Goal: Task Accomplishment & Management: Complete application form

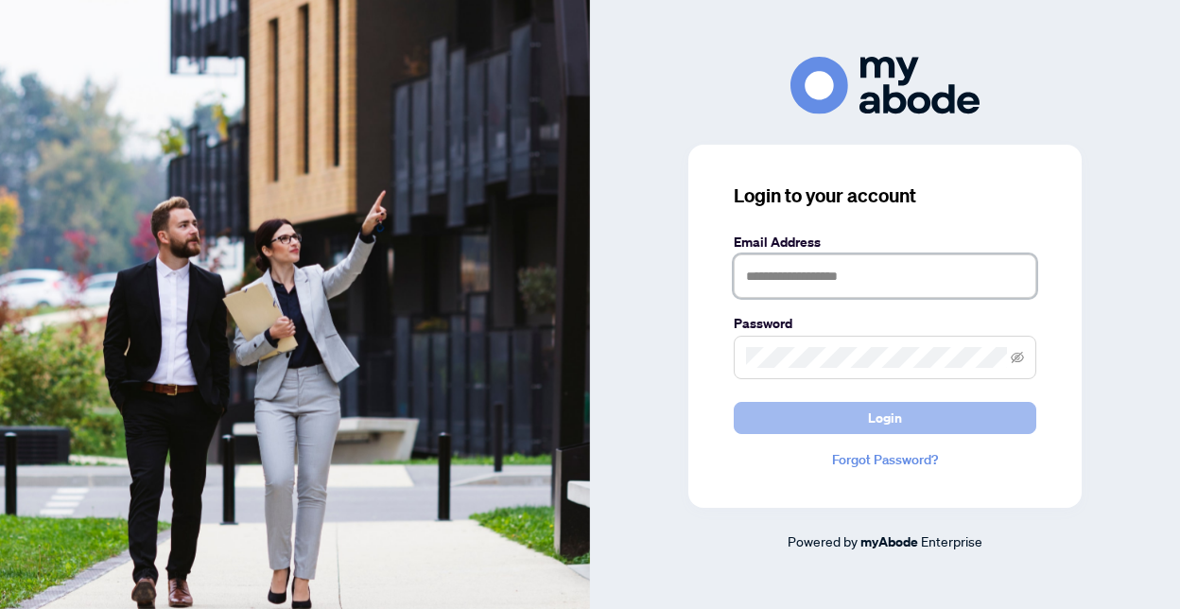
type input "**********"
click at [840, 421] on button "Login" at bounding box center [884, 418] width 302 height 32
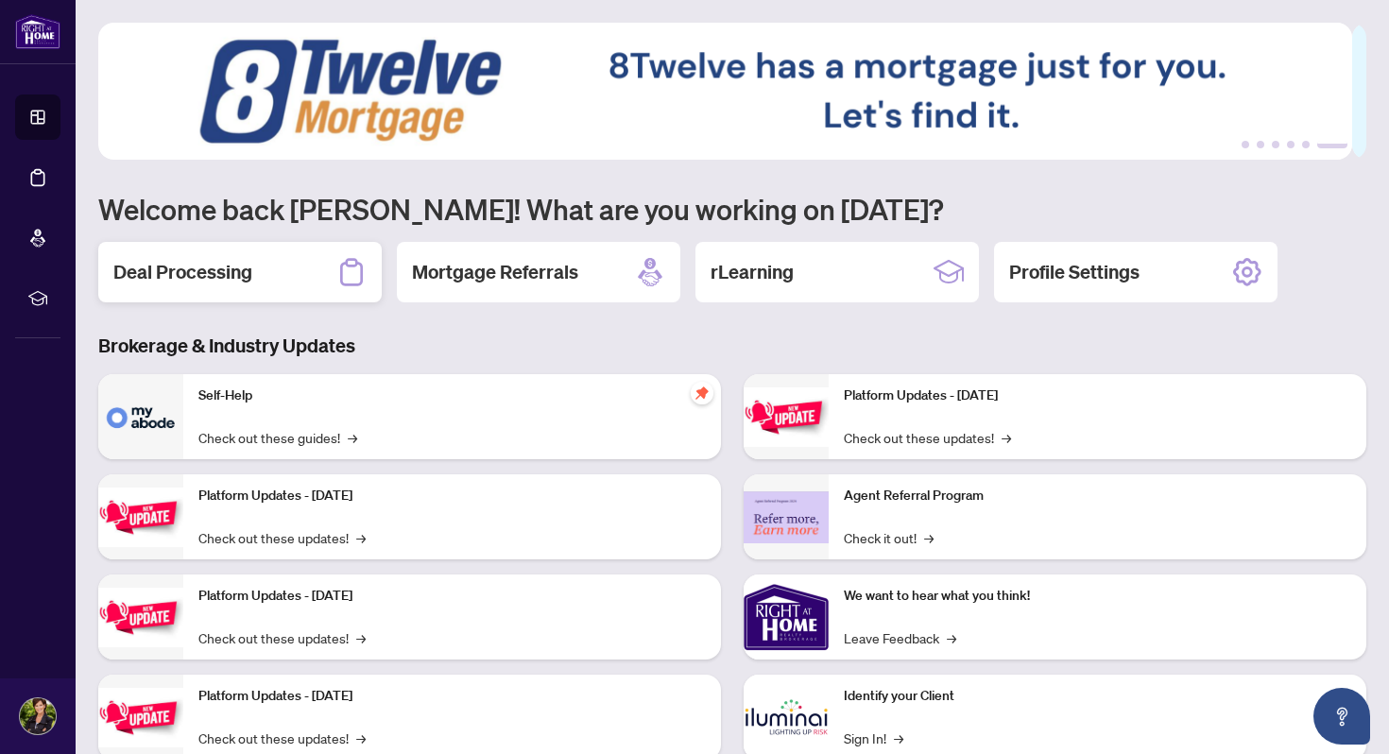
click at [182, 270] on h2 "Deal Processing" at bounding box center [182, 272] width 139 height 26
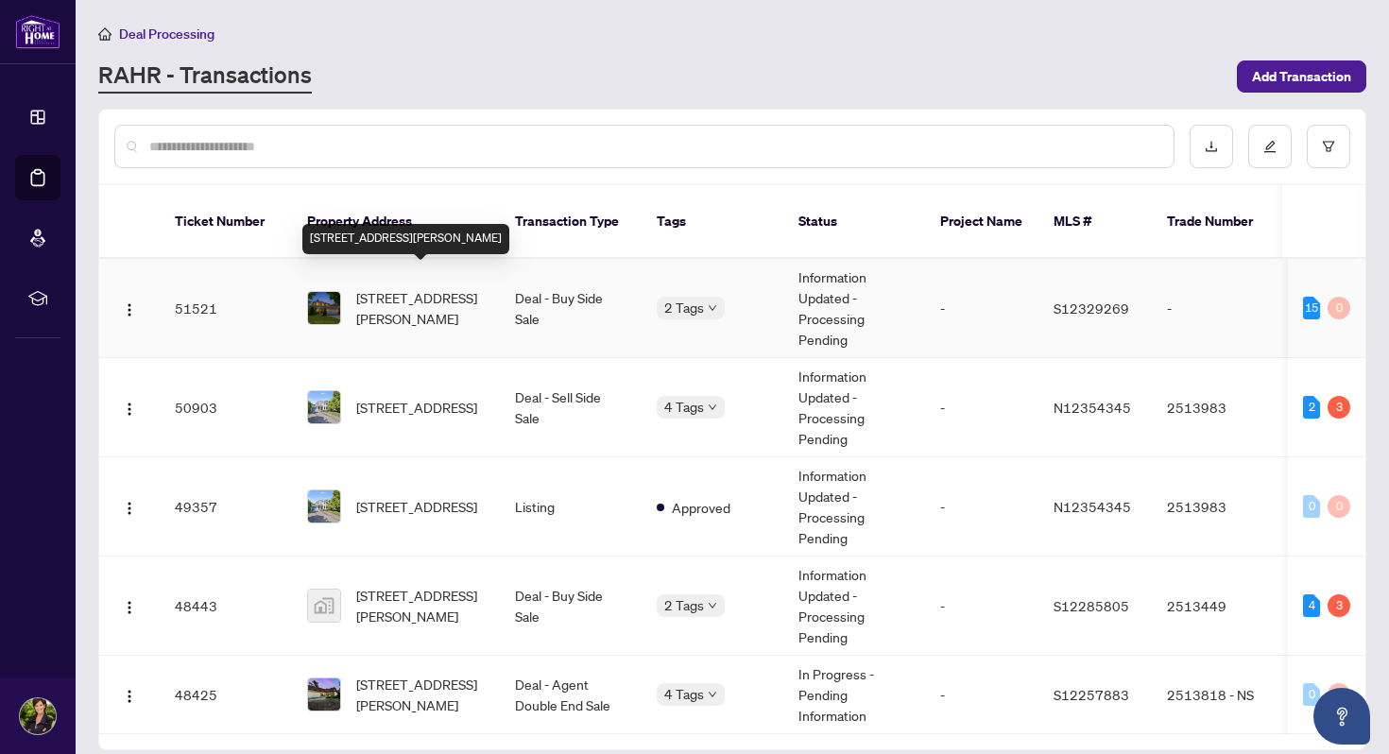
click at [406, 287] on span "[STREET_ADDRESS][PERSON_NAME]" at bounding box center [420, 308] width 129 height 42
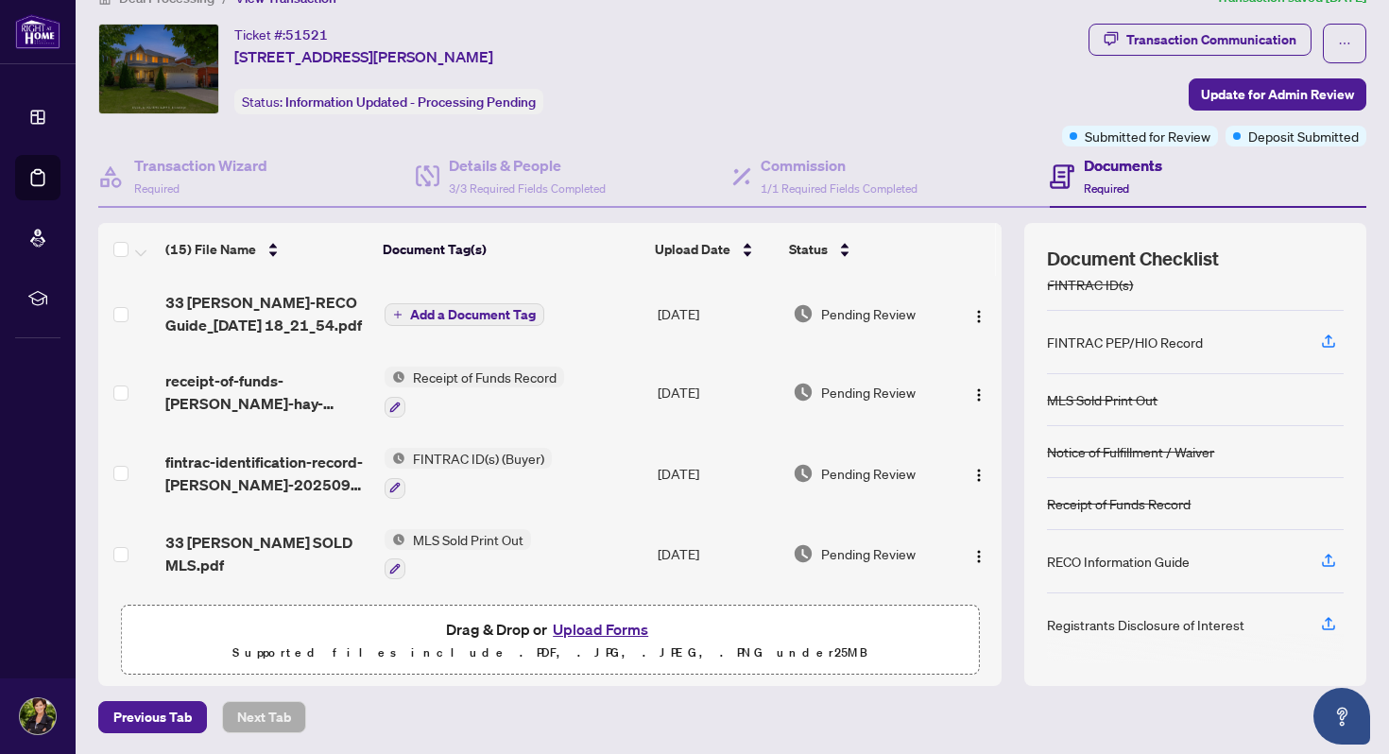
click at [471, 309] on span "Add a Document Tag" at bounding box center [473, 314] width 126 height 13
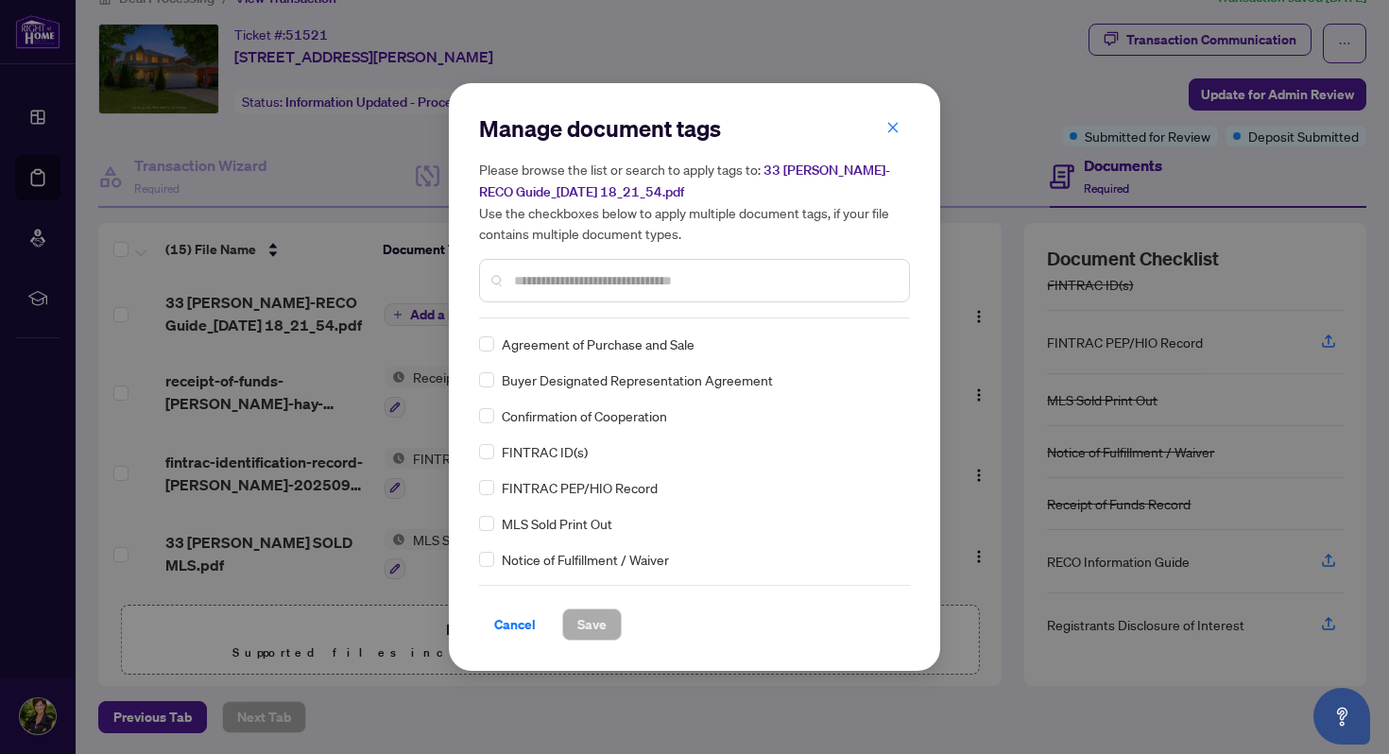
click at [588, 280] on input "text" at bounding box center [704, 280] width 380 height 21
type input "****"
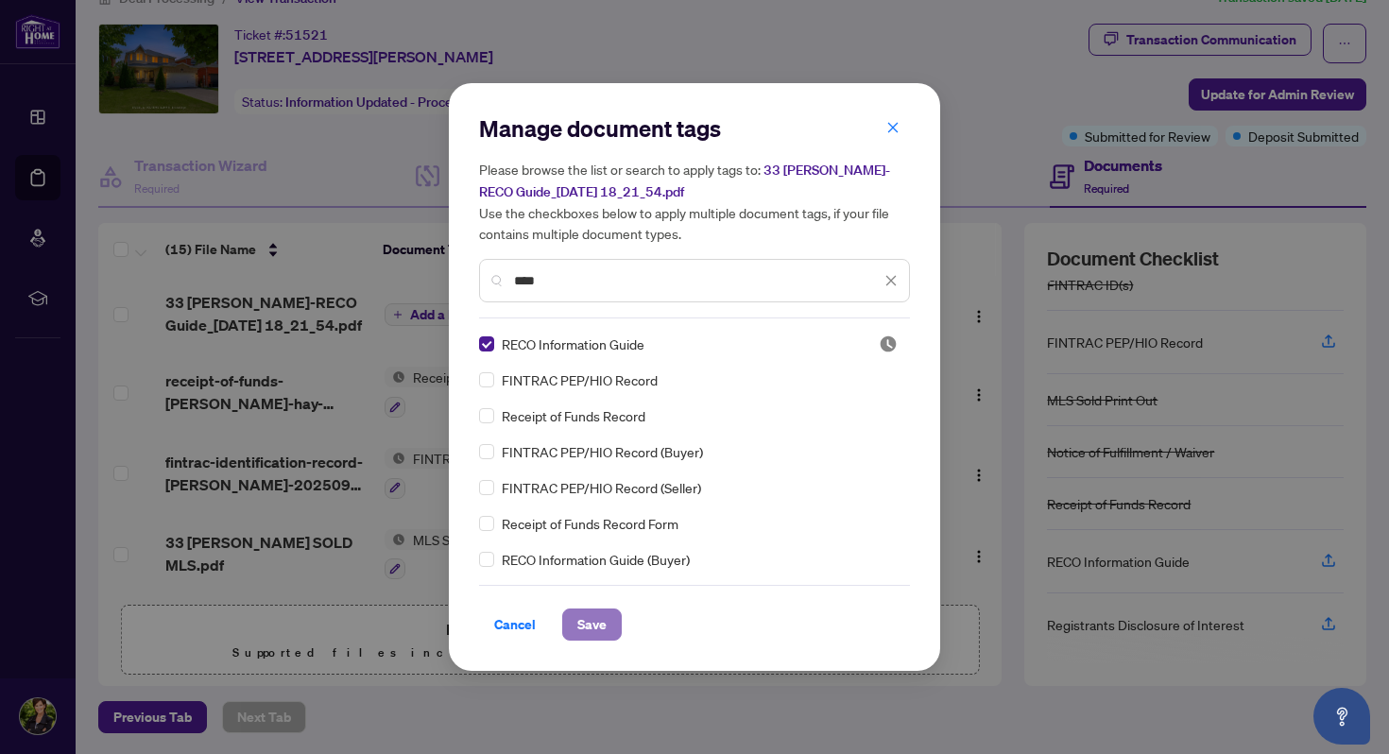
click at [590, 608] on span "Save" at bounding box center [591, 625] width 29 height 30
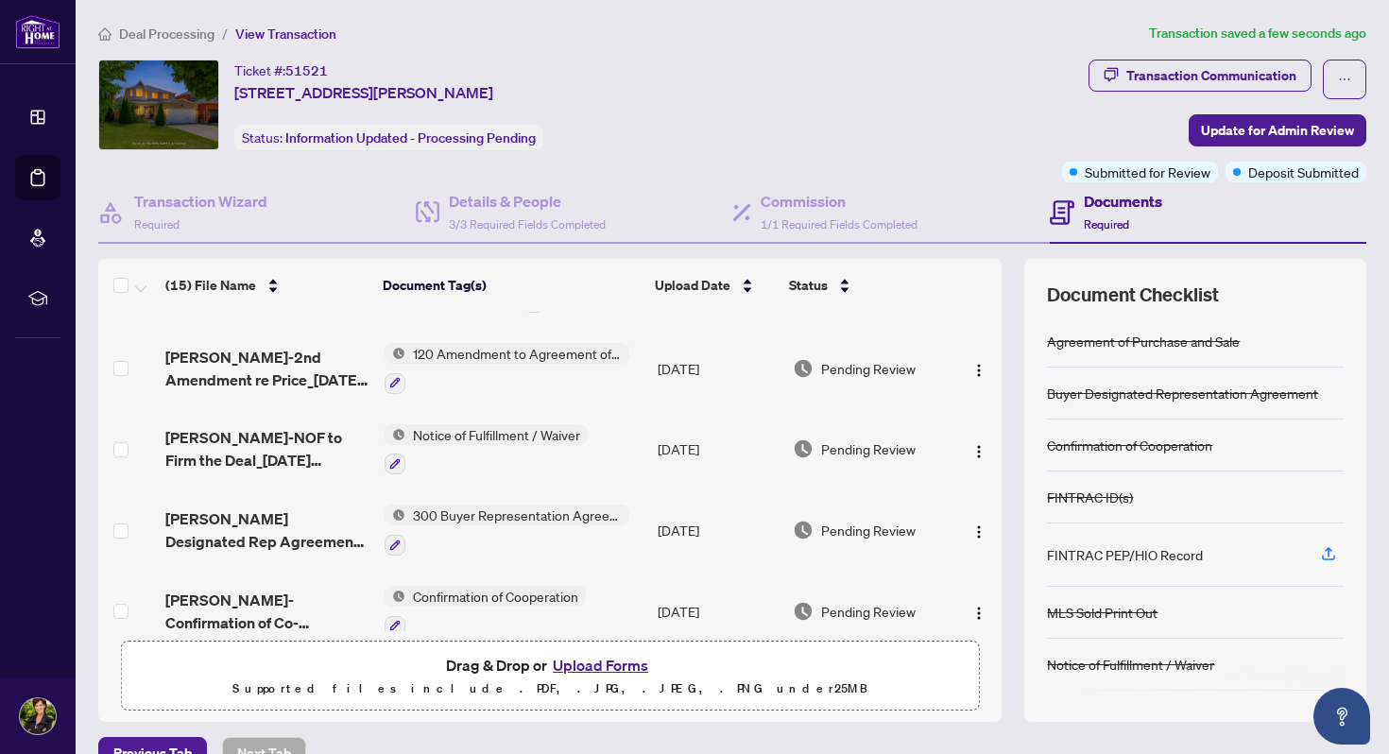
scroll to position [803, 0]
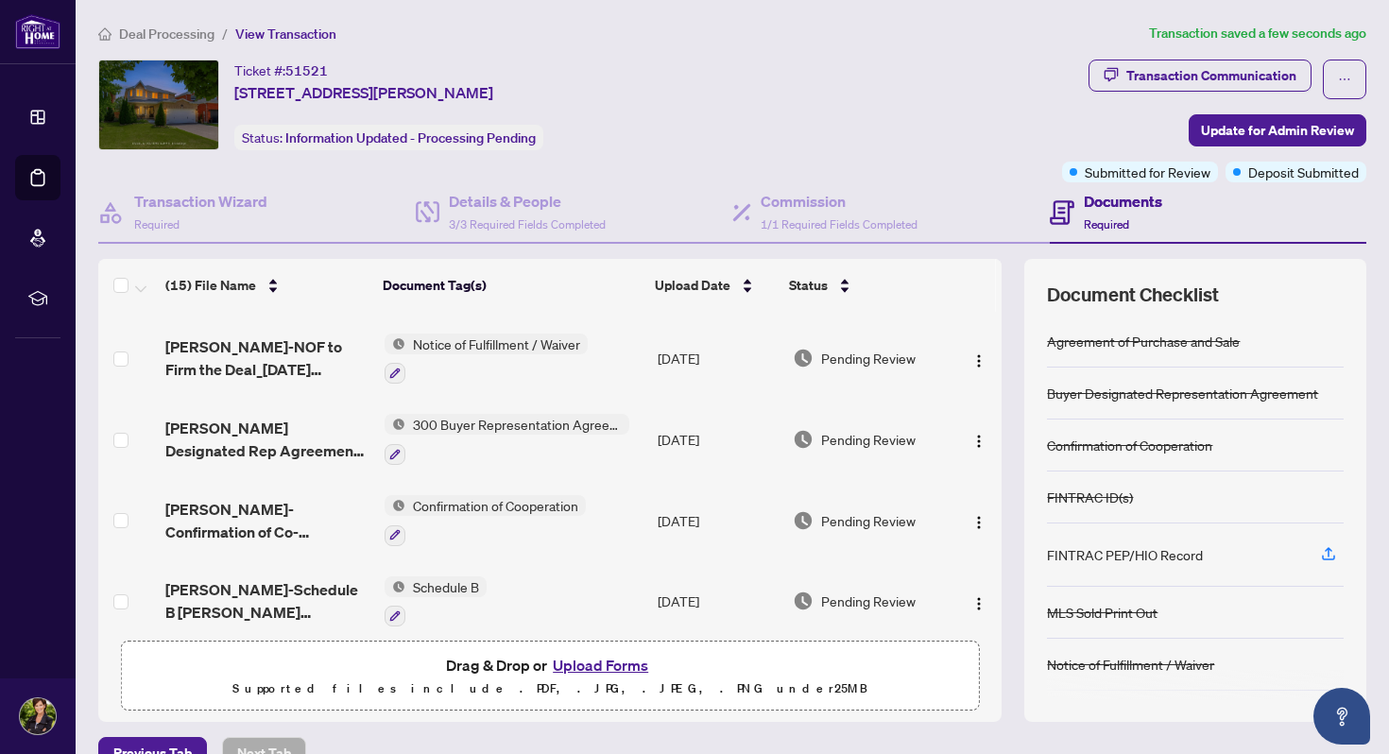
click at [607, 608] on button "Upload Forms" at bounding box center [600, 665] width 107 height 25
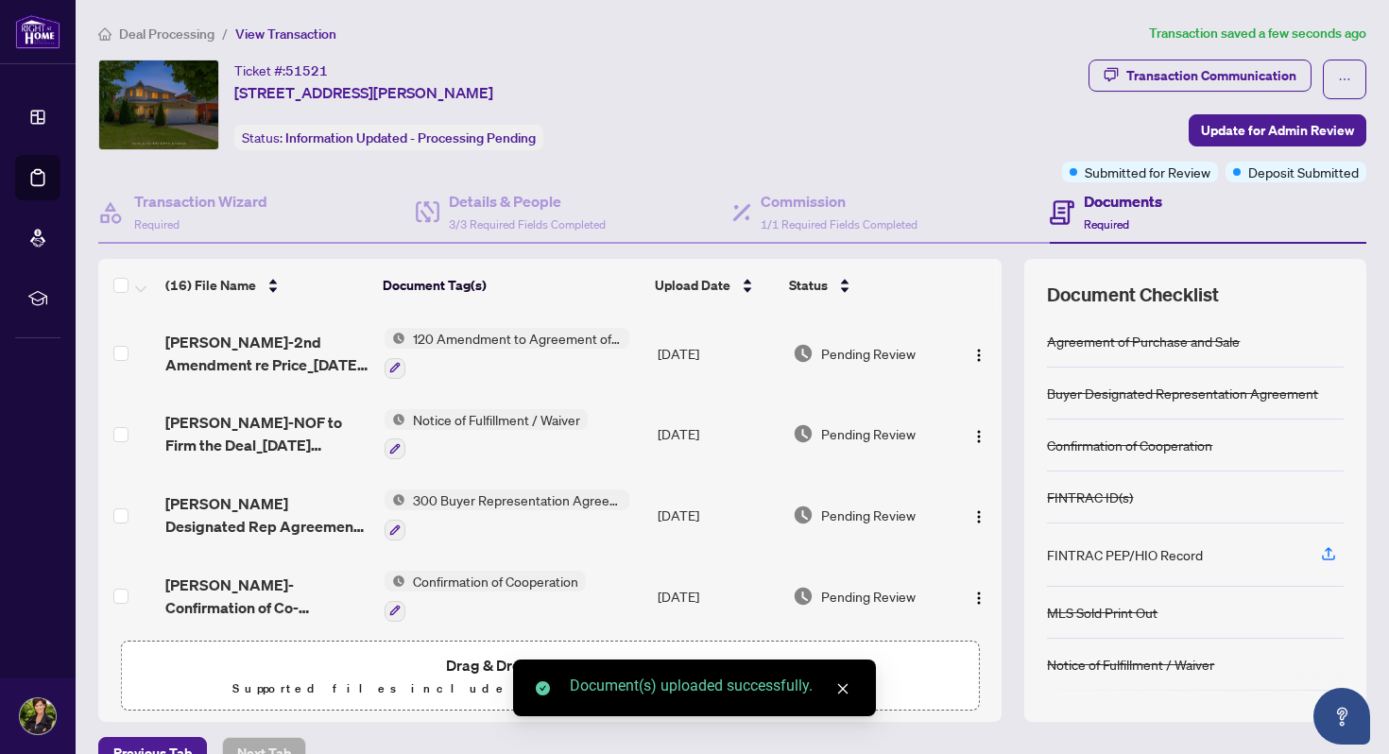
scroll to position [0, 0]
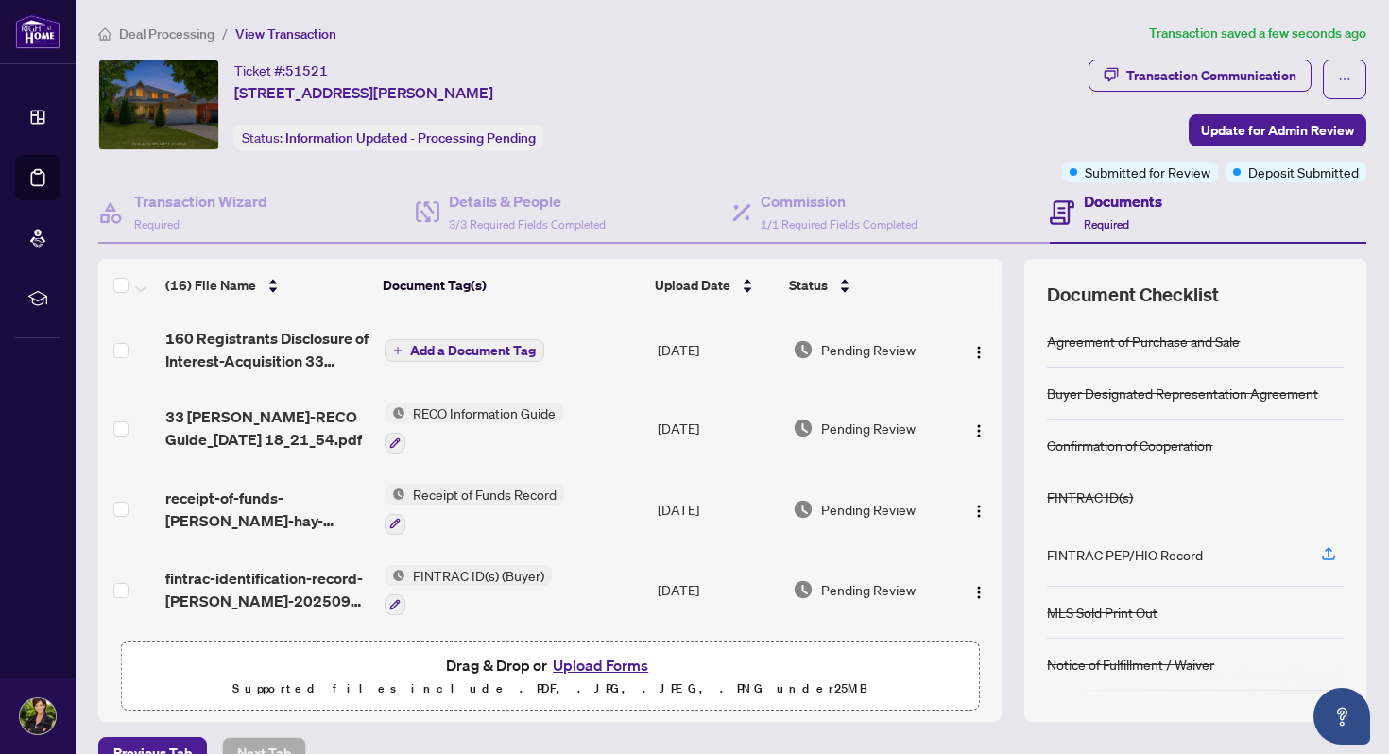
click at [440, 347] on span "Add a Document Tag" at bounding box center [473, 350] width 126 height 13
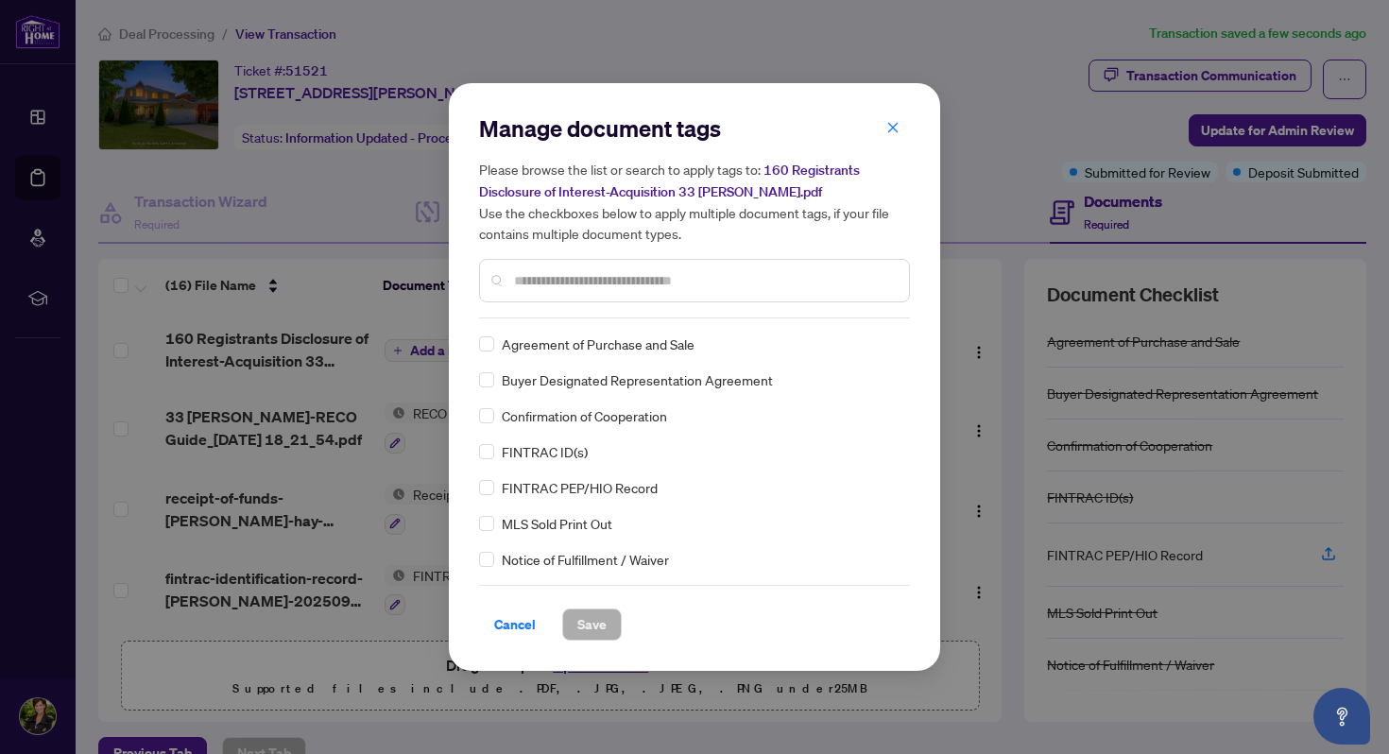
click at [594, 279] on input "text" at bounding box center [704, 280] width 380 height 21
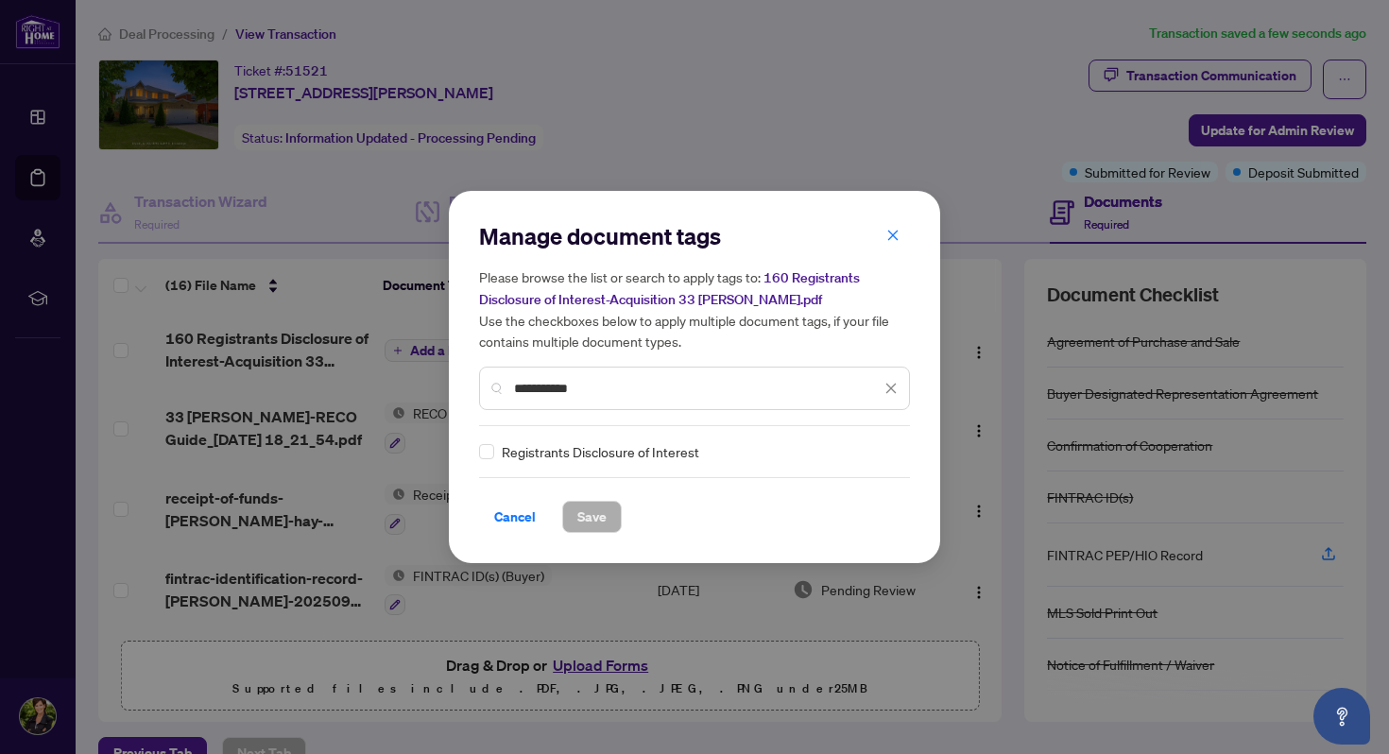
type input "**********"
click at [588, 518] on span "Save" at bounding box center [591, 517] width 29 height 30
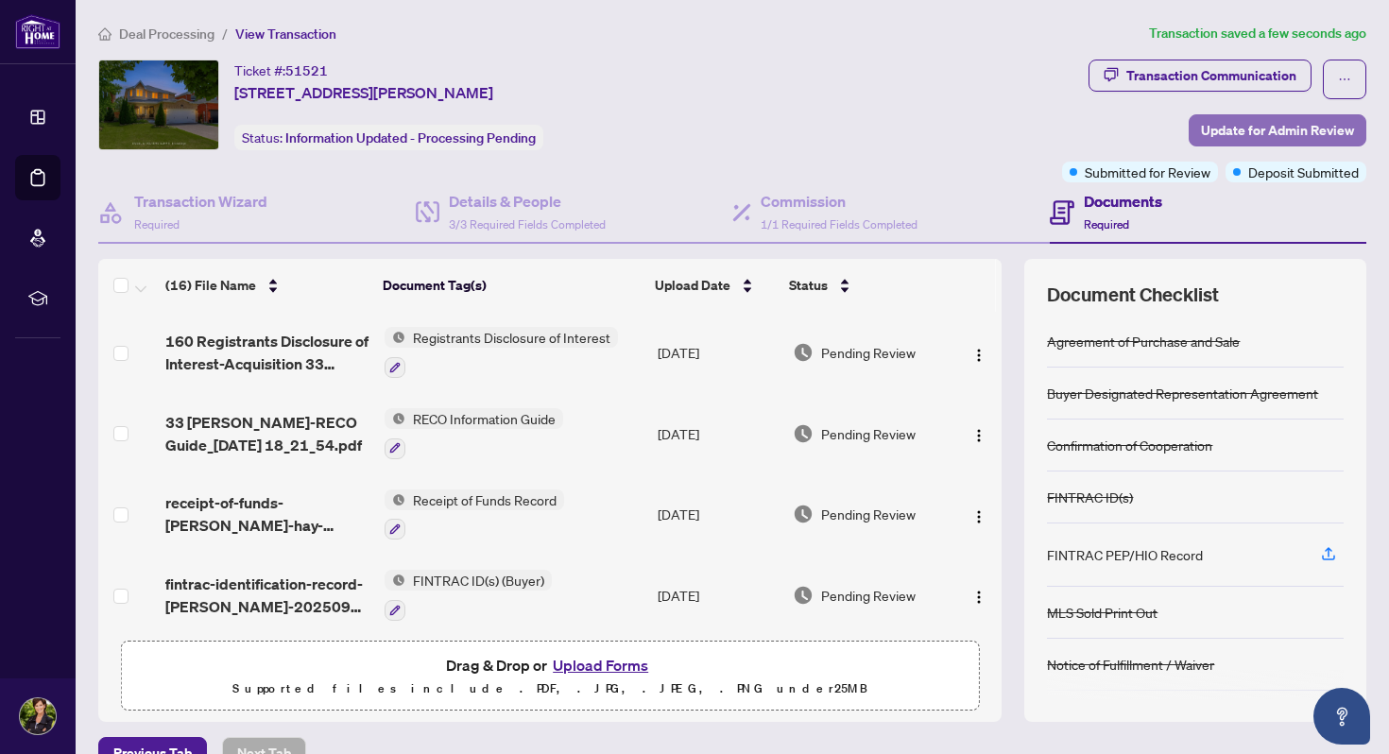
click at [1179, 122] on span "Update for Admin Review" at bounding box center [1277, 130] width 153 height 30
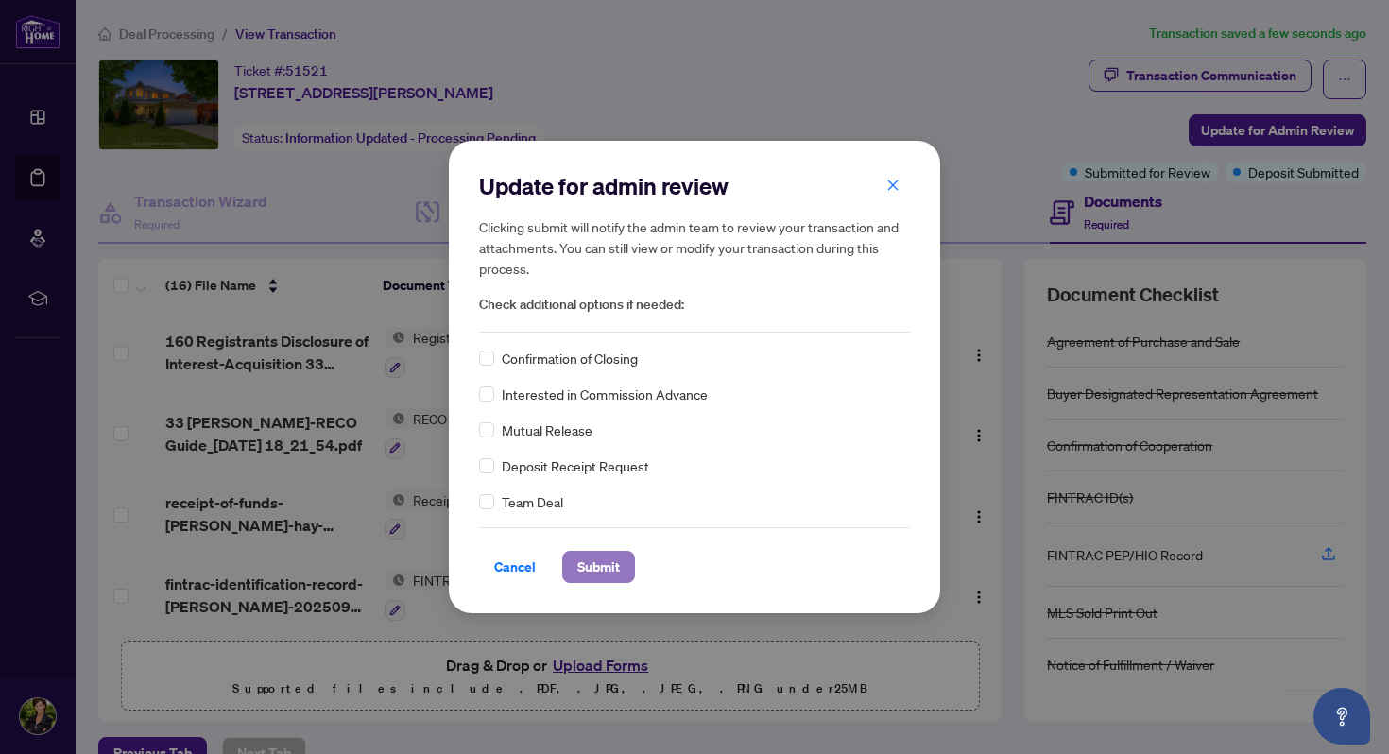
click at [593, 564] on span "Submit" at bounding box center [598, 567] width 43 height 30
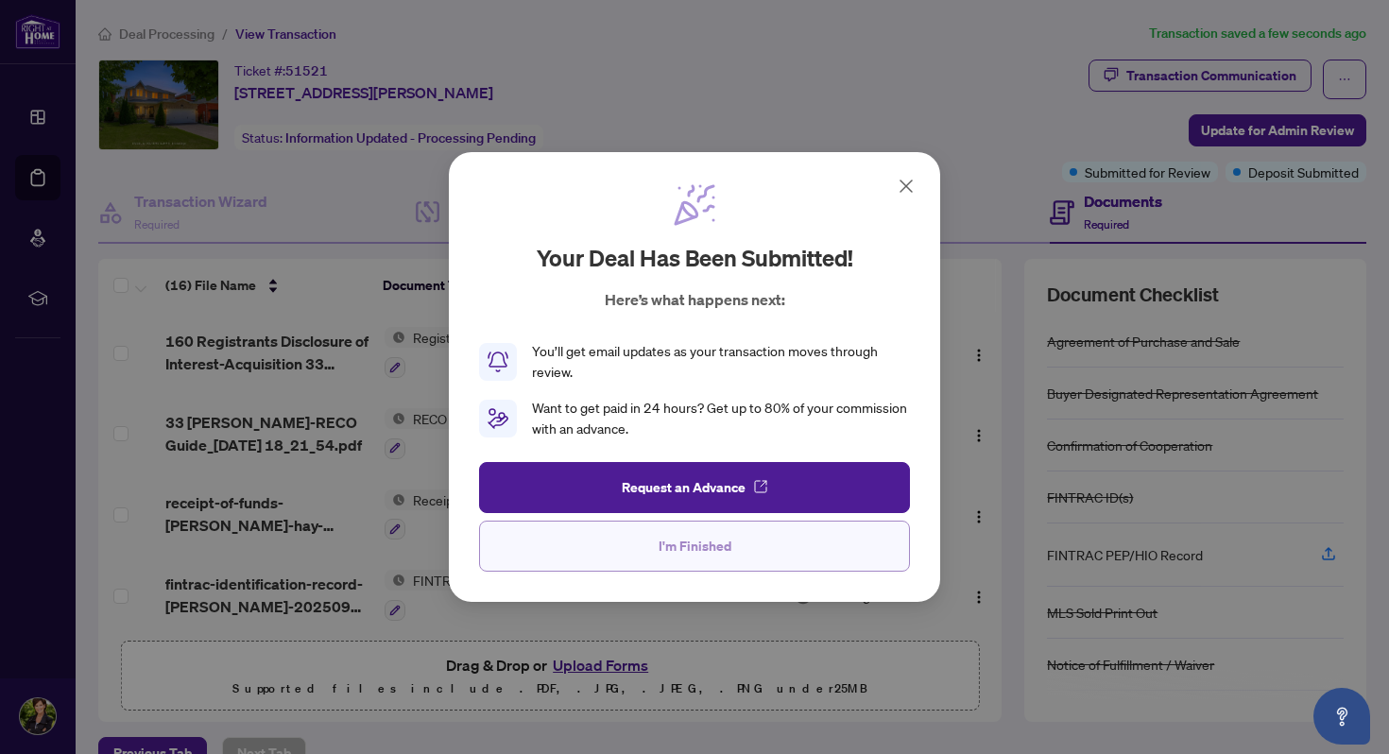
click at [629, 543] on button "I'm Finished" at bounding box center [694, 546] width 431 height 51
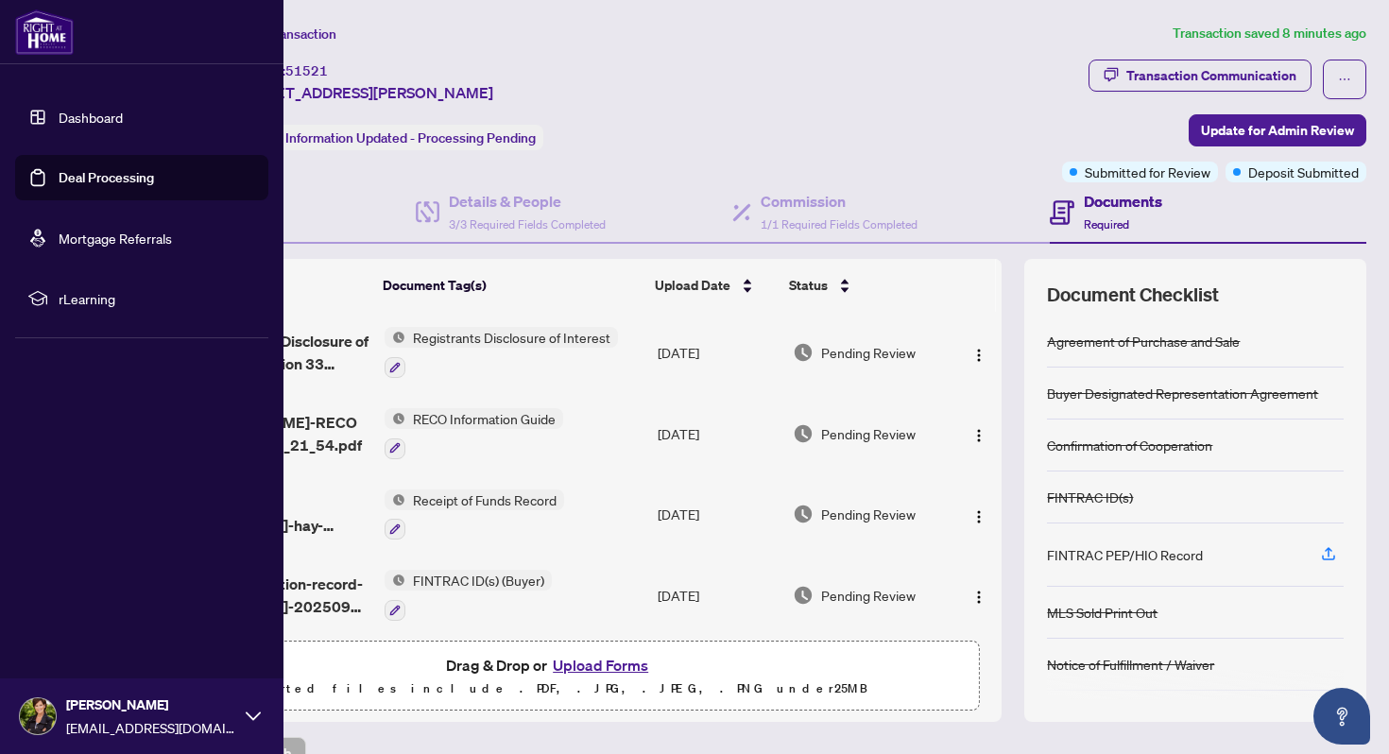
click at [36, 608] on img at bounding box center [38, 716] width 36 height 36
click at [67, 602] on span "Logout" at bounding box center [76, 604] width 43 height 30
